Goal: Transaction & Acquisition: Purchase product/service

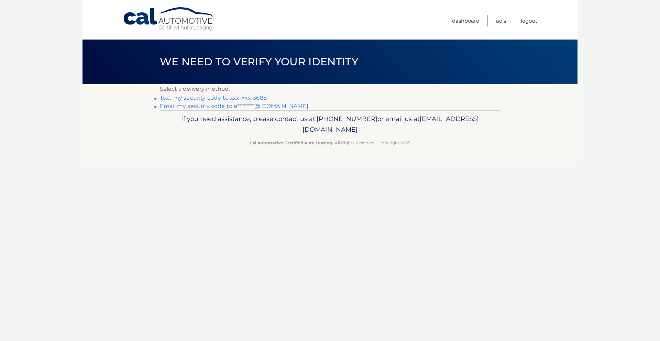
click at [225, 98] on link "Text my security code to xxx-xxx-3688" at bounding box center [213, 98] width 107 height 7
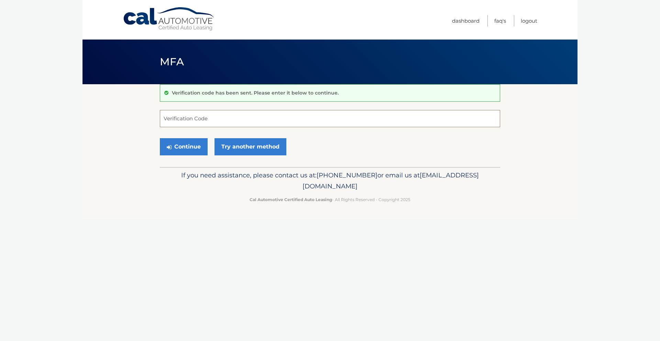
click at [203, 117] on input "Verification Code" at bounding box center [330, 118] width 340 height 17
type input "369265"
click at [187, 147] on button "Continue" at bounding box center [184, 146] width 48 height 17
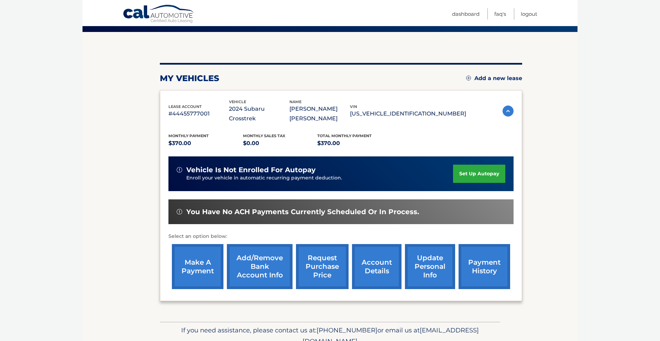
scroll to position [58, 0]
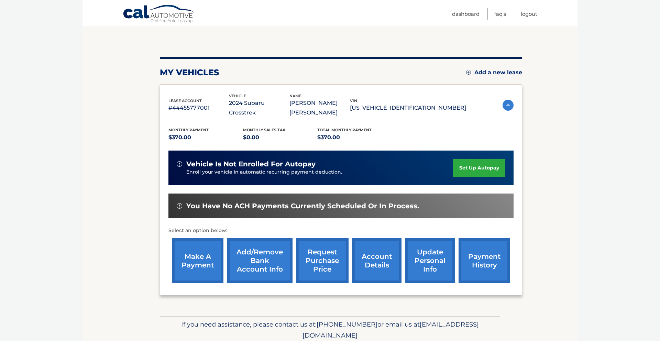
click at [201, 254] on link "make a payment" at bounding box center [198, 260] width 52 height 45
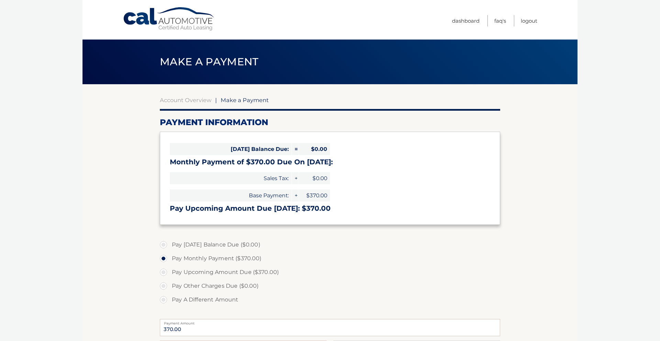
select select "OTZiMmI3N2UtYzJhNi00MzM1LWI1YjktOGFlNDg4Zjc1OWVm"
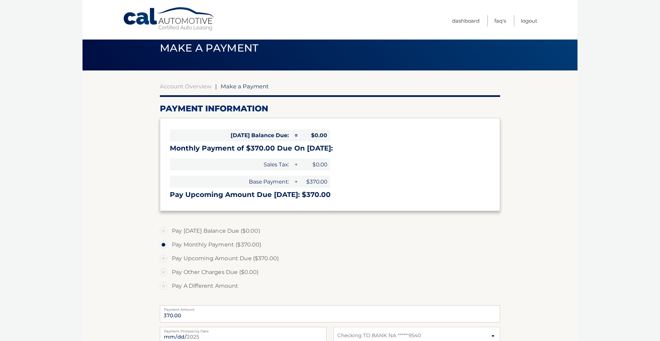
scroll to position [15, 0]
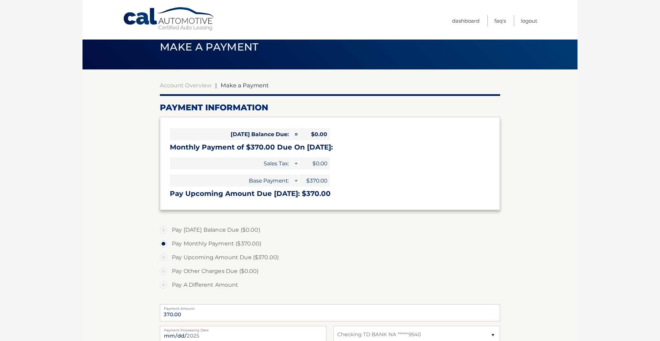
click at [165, 256] on label "Pay Upcoming Amount Due ($370.00)" at bounding box center [330, 258] width 340 height 14
click at [165, 256] on input "Pay Upcoming Amount Due ($370.00)" at bounding box center [166, 256] width 7 height 11
radio input "true"
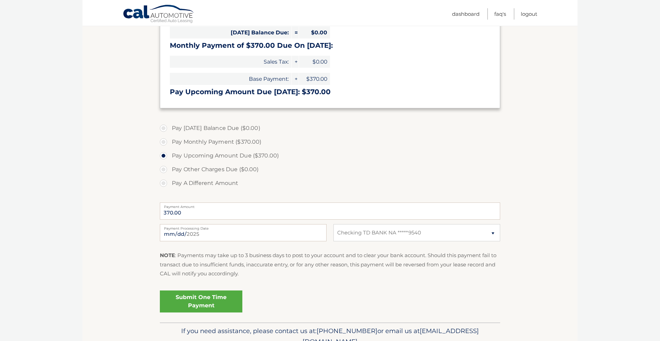
scroll to position [116, 0]
click at [180, 299] on link "Submit One Time Payment" at bounding box center [201, 302] width 82 height 22
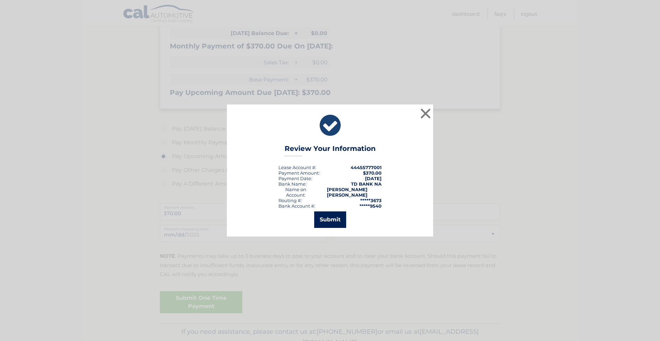
click at [334, 217] on button "Submit" at bounding box center [330, 219] width 32 height 16
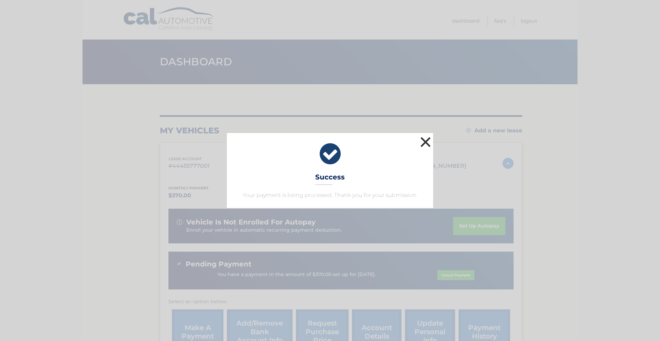
click at [426, 142] on button "×" at bounding box center [426, 142] width 14 height 14
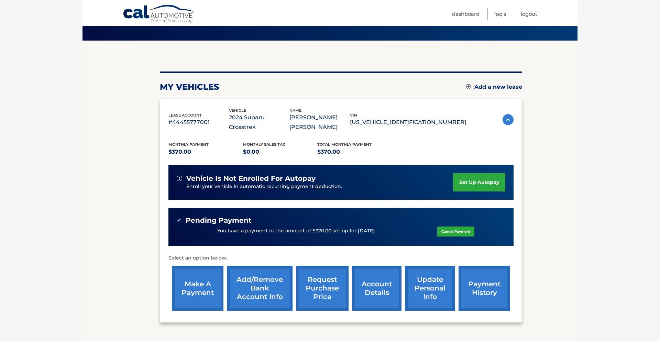
scroll to position [44, 0]
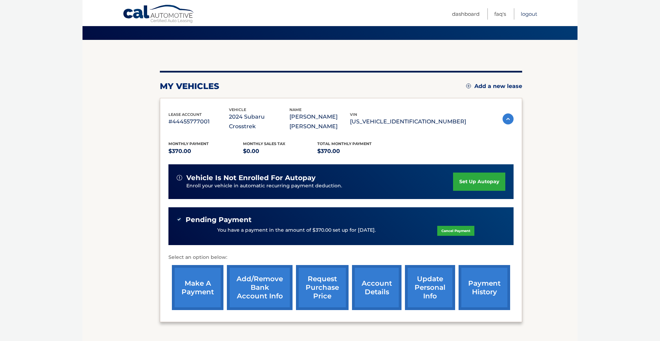
click at [529, 15] on link "Logout" at bounding box center [529, 13] width 16 height 11
